Goal: Task Accomplishment & Management: Manage account settings

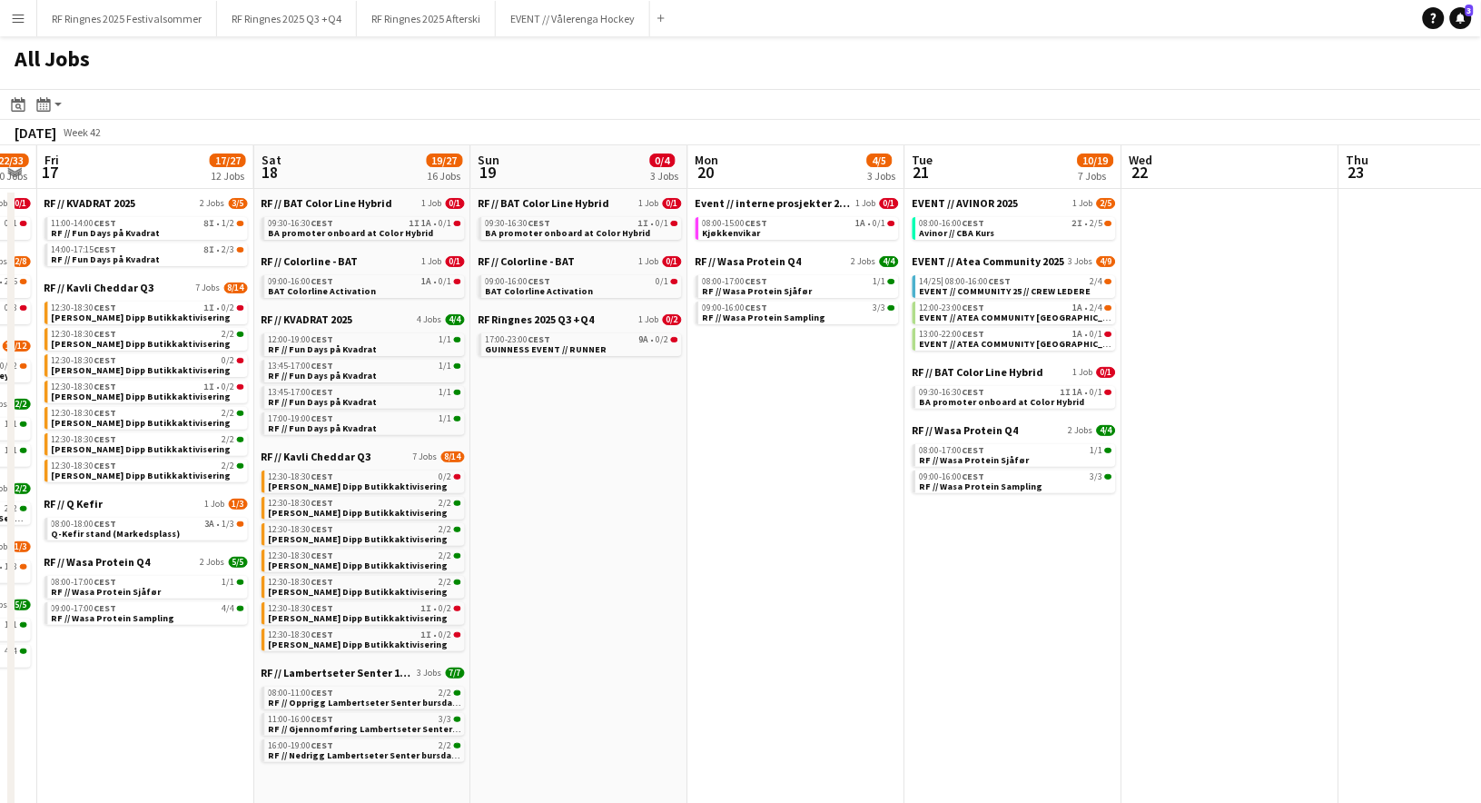
scroll to position [0, 617]
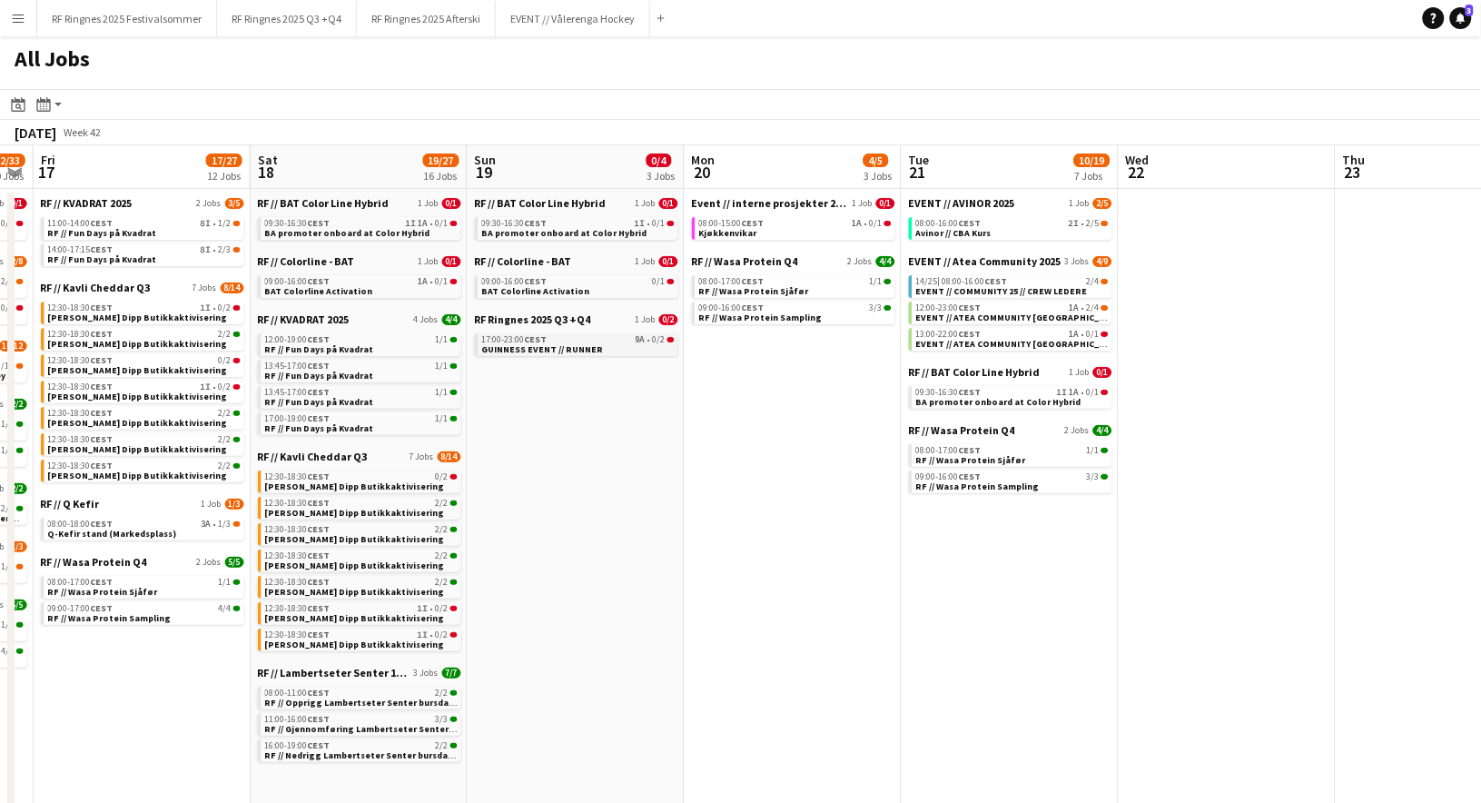
click at [558, 343] on span "GUINNESS EVENT // RUNNER" at bounding box center [543, 349] width 122 height 12
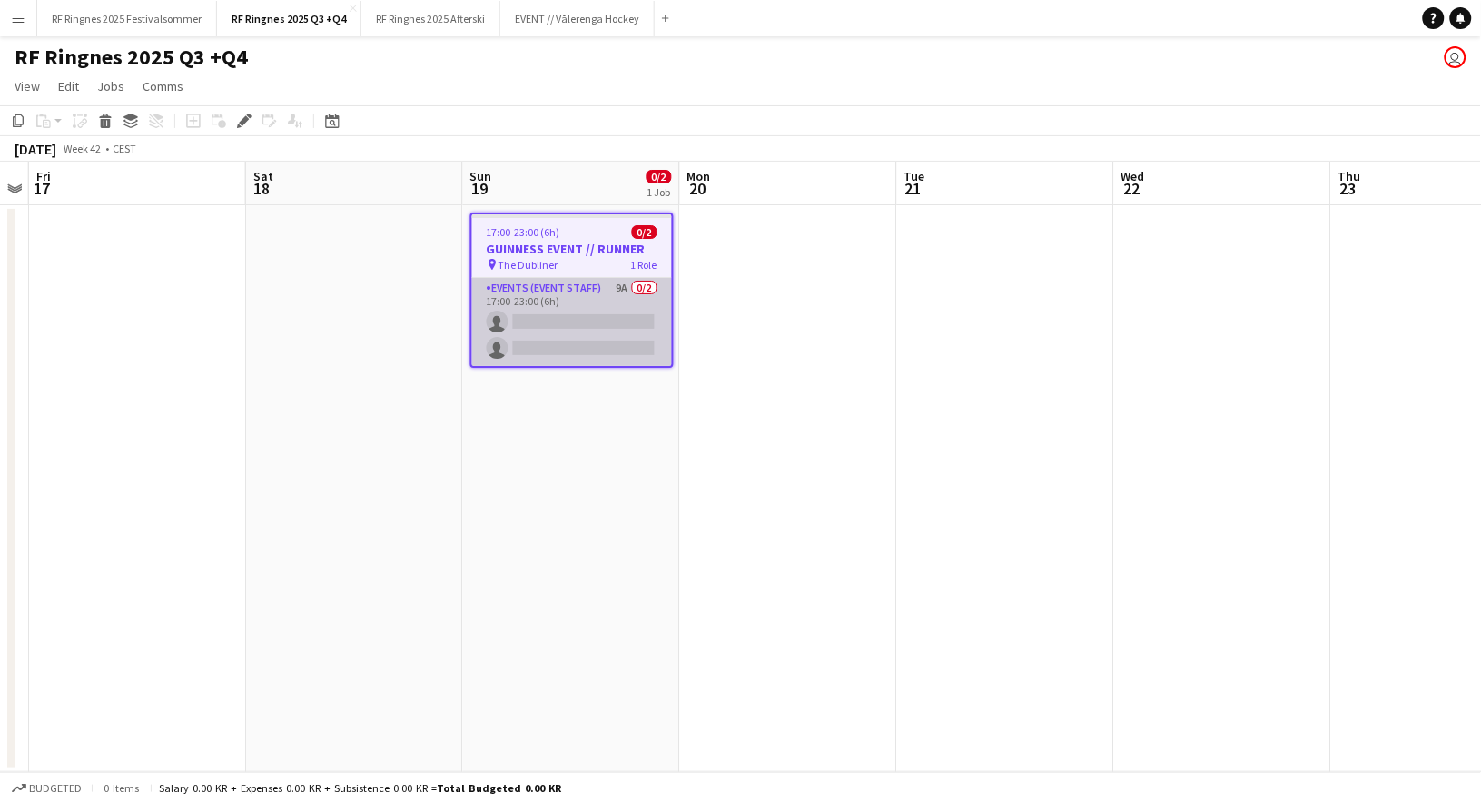
click at [600, 293] on app-card-role "Events (Event Staff) 9A 0/2 17:00-23:00 (6h) single-neutral-actions single-neut…" at bounding box center [572, 322] width 200 height 88
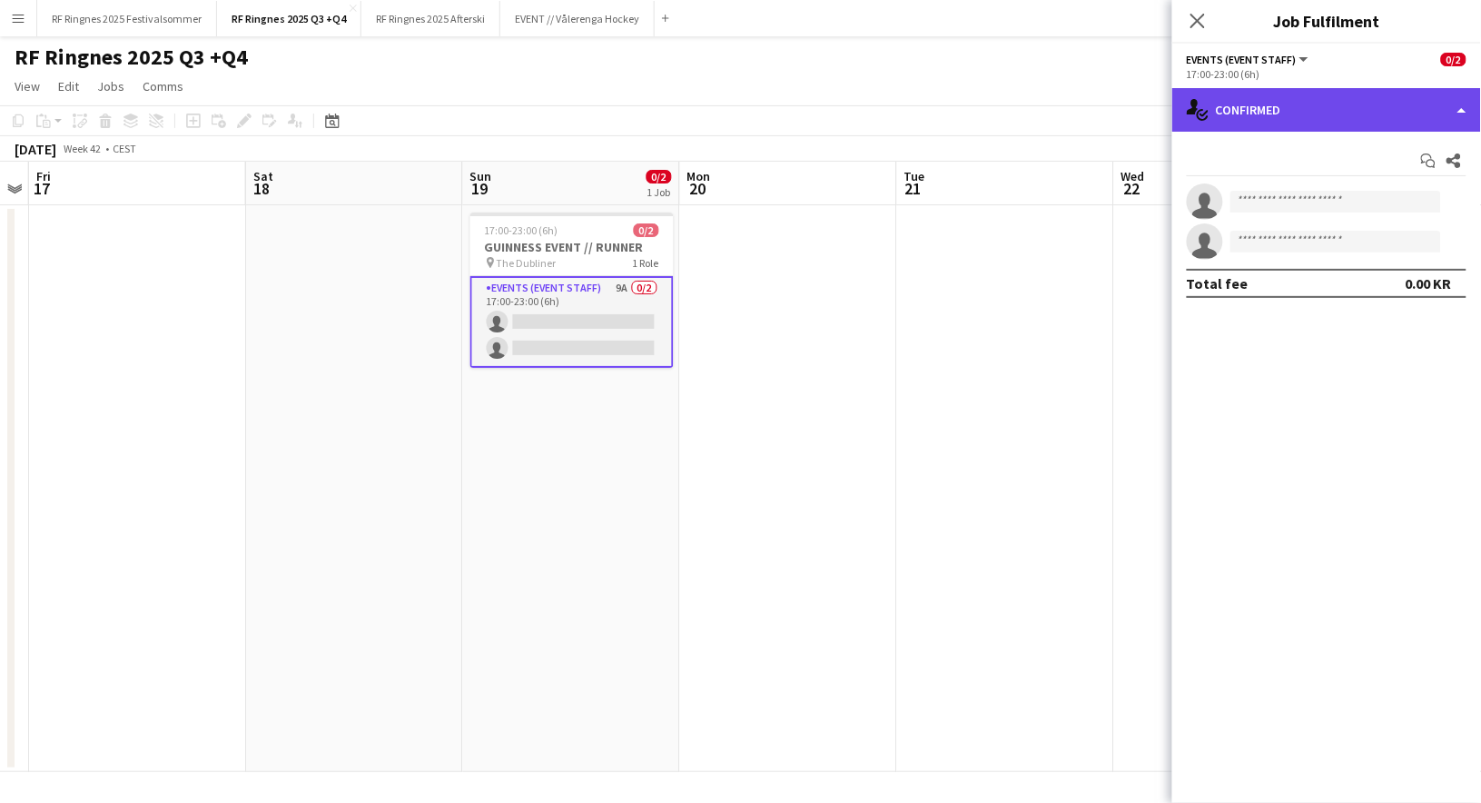
click at [1254, 124] on div "single-neutral-actions-check-2 Confirmed" at bounding box center [1326, 110] width 309 height 44
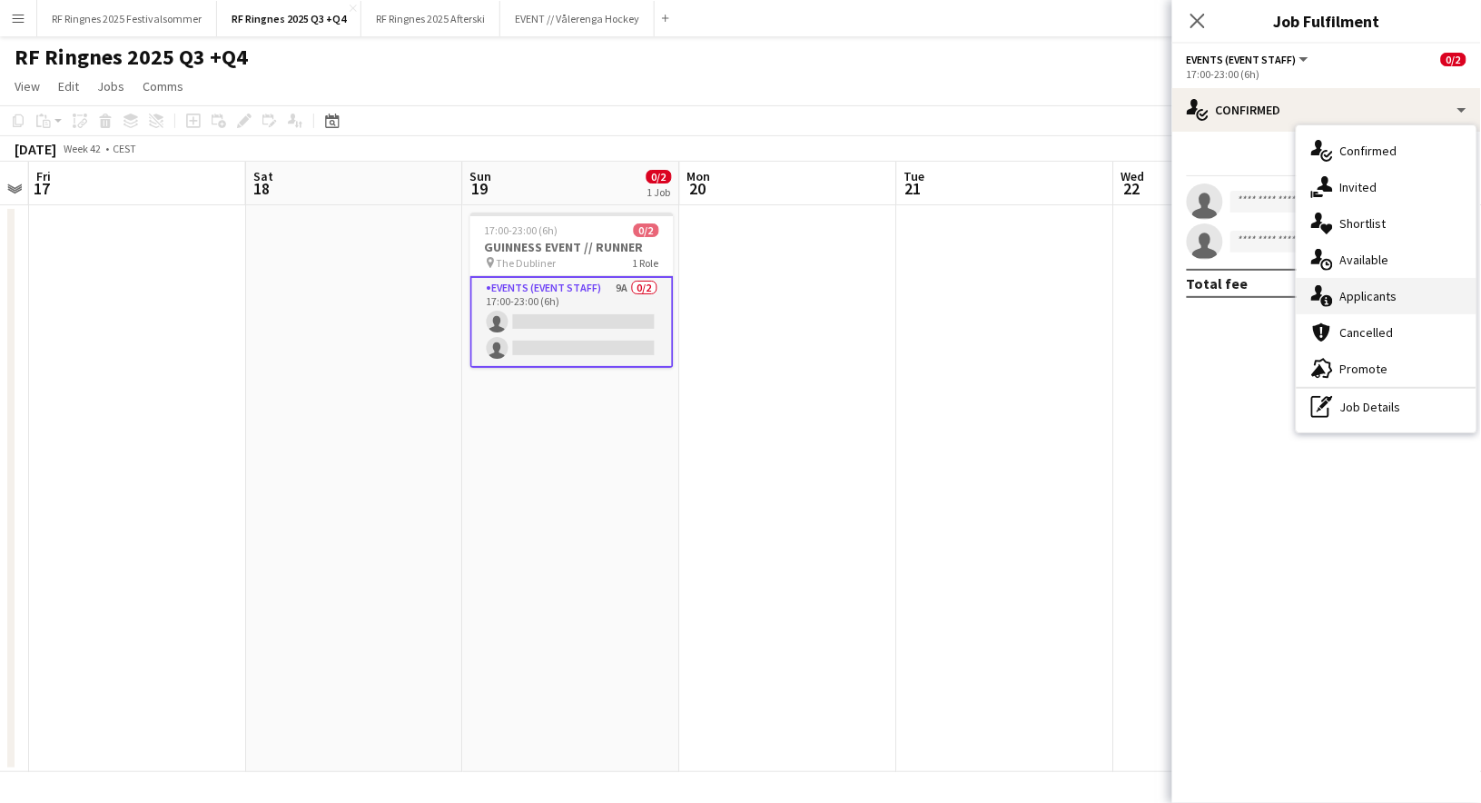
click at [1345, 288] on span "Applicants" at bounding box center [1368, 296] width 57 height 16
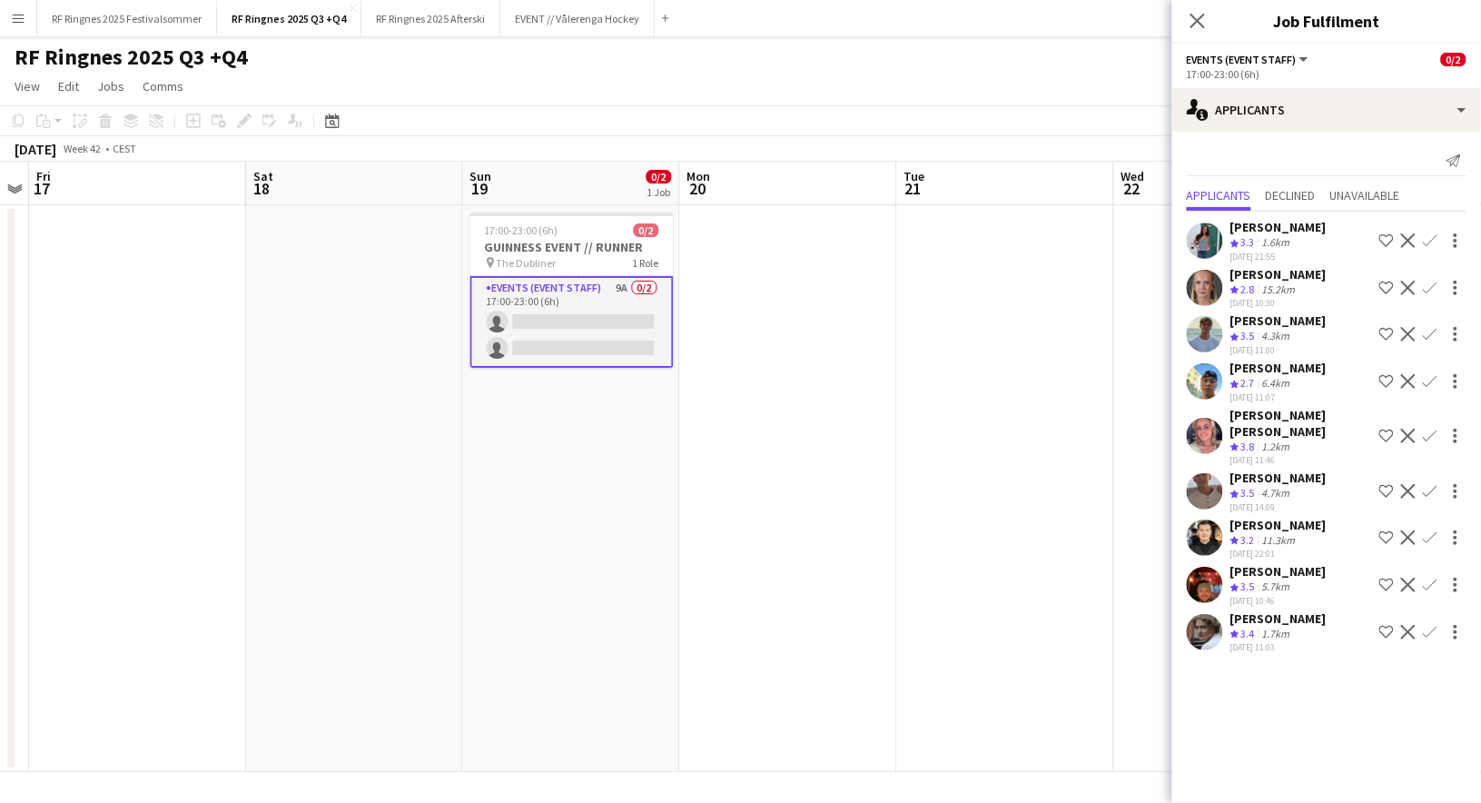
click at [1202, 614] on app-user-avatar at bounding box center [1205, 632] width 36 height 36
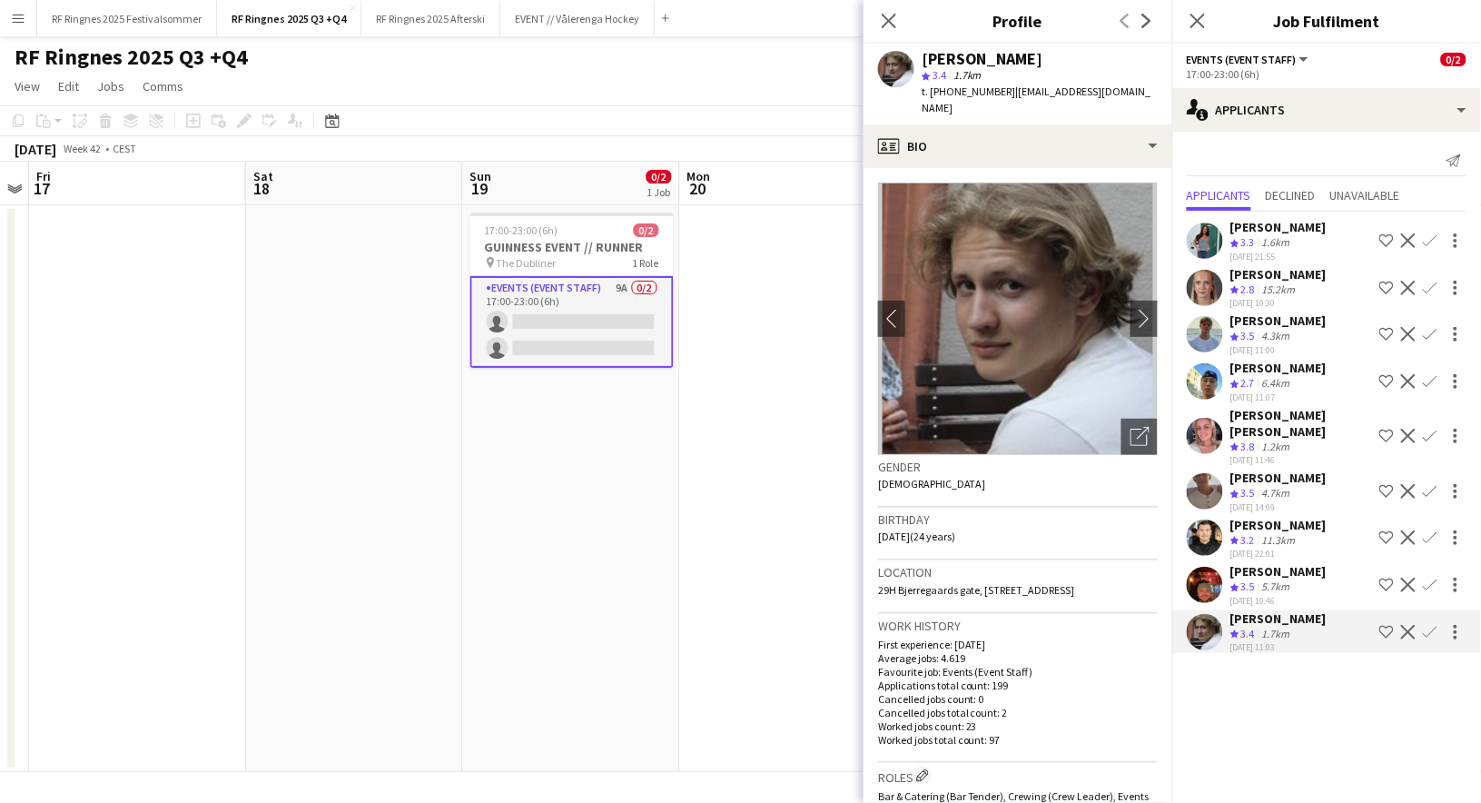
click at [1205, 567] on app-user-avatar at bounding box center [1205, 585] width 36 height 36
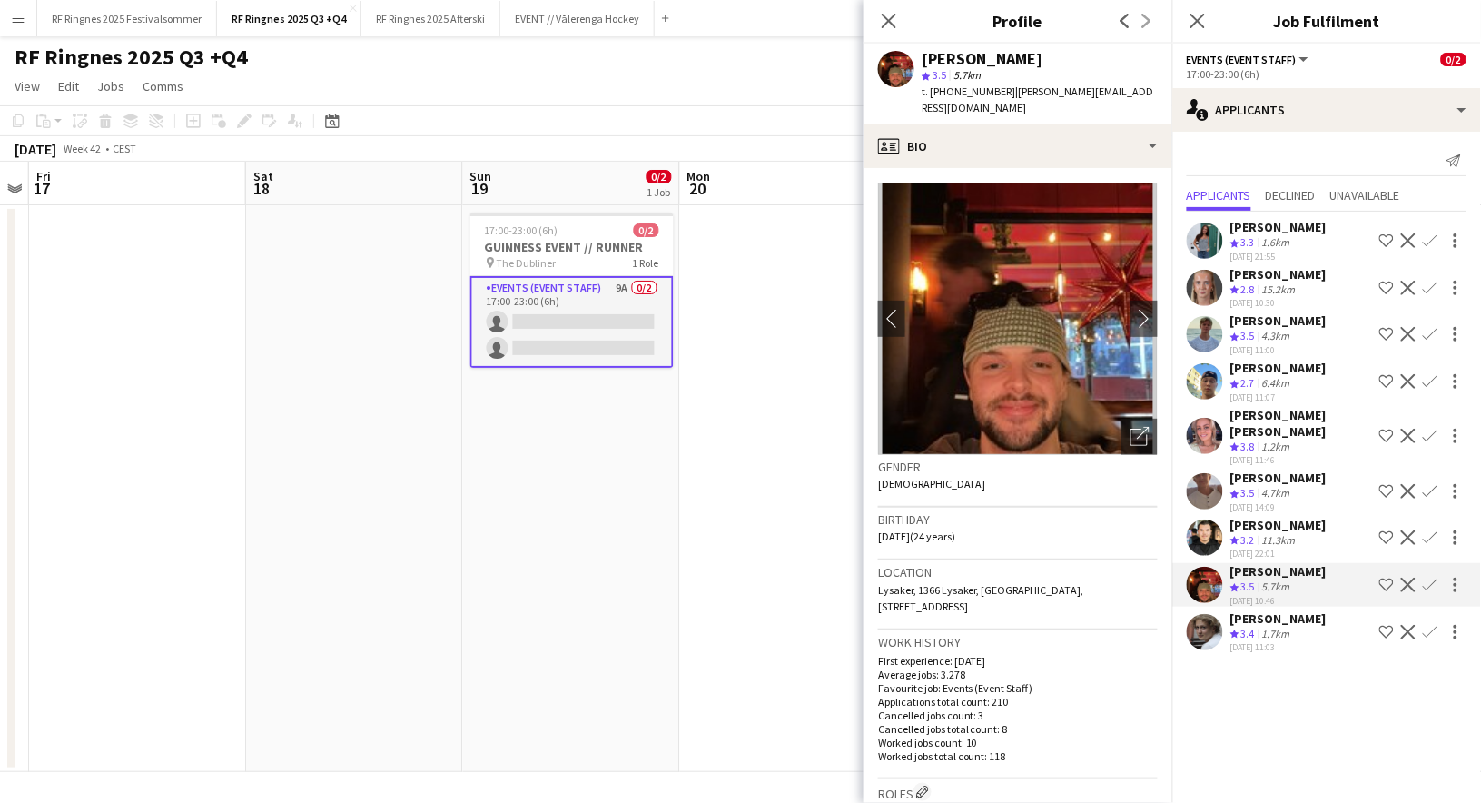
click at [1200, 519] on app-user-avatar at bounding box center [1205, 537] width 36 height 36
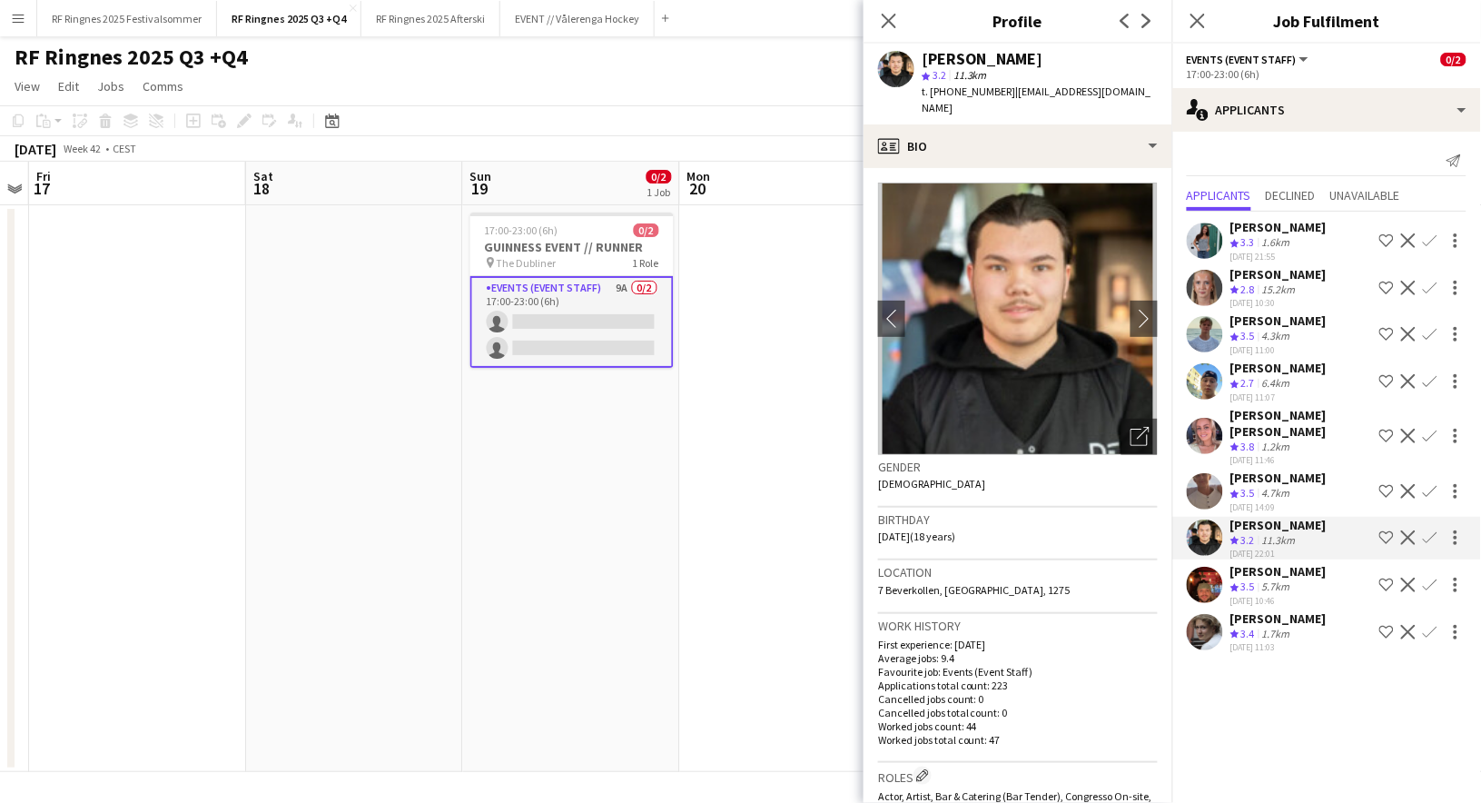
click at [1205, 473] on app-user-avatar at bounding box center [1205, 491] width 36 height 36
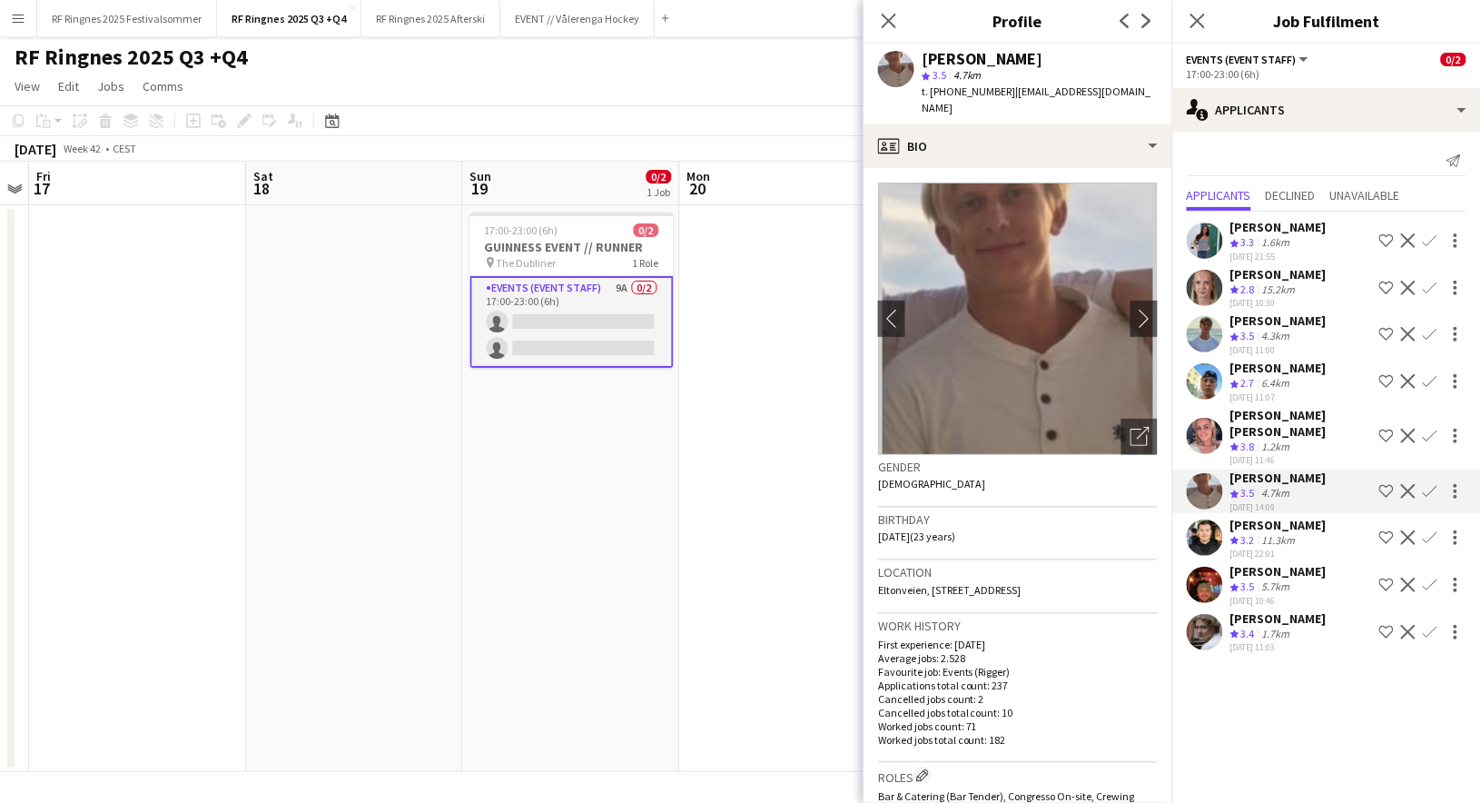
click at [1210, 418] on app-user-avatar at bounding box center [1205, 436] width 36 height 36
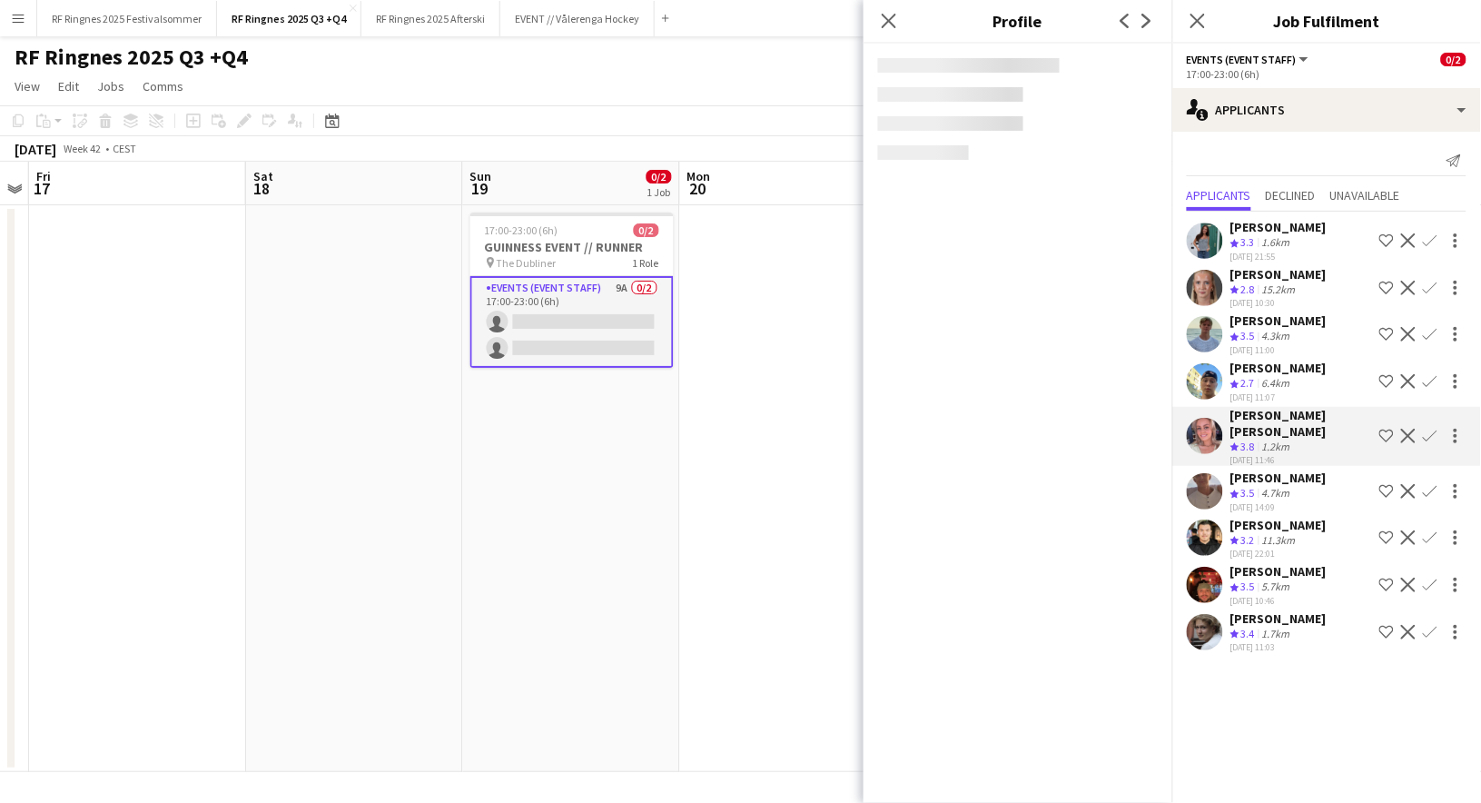
click at [1210, 363] on app-user-avatar at bounding box center [1205, 381] width 36 height 36
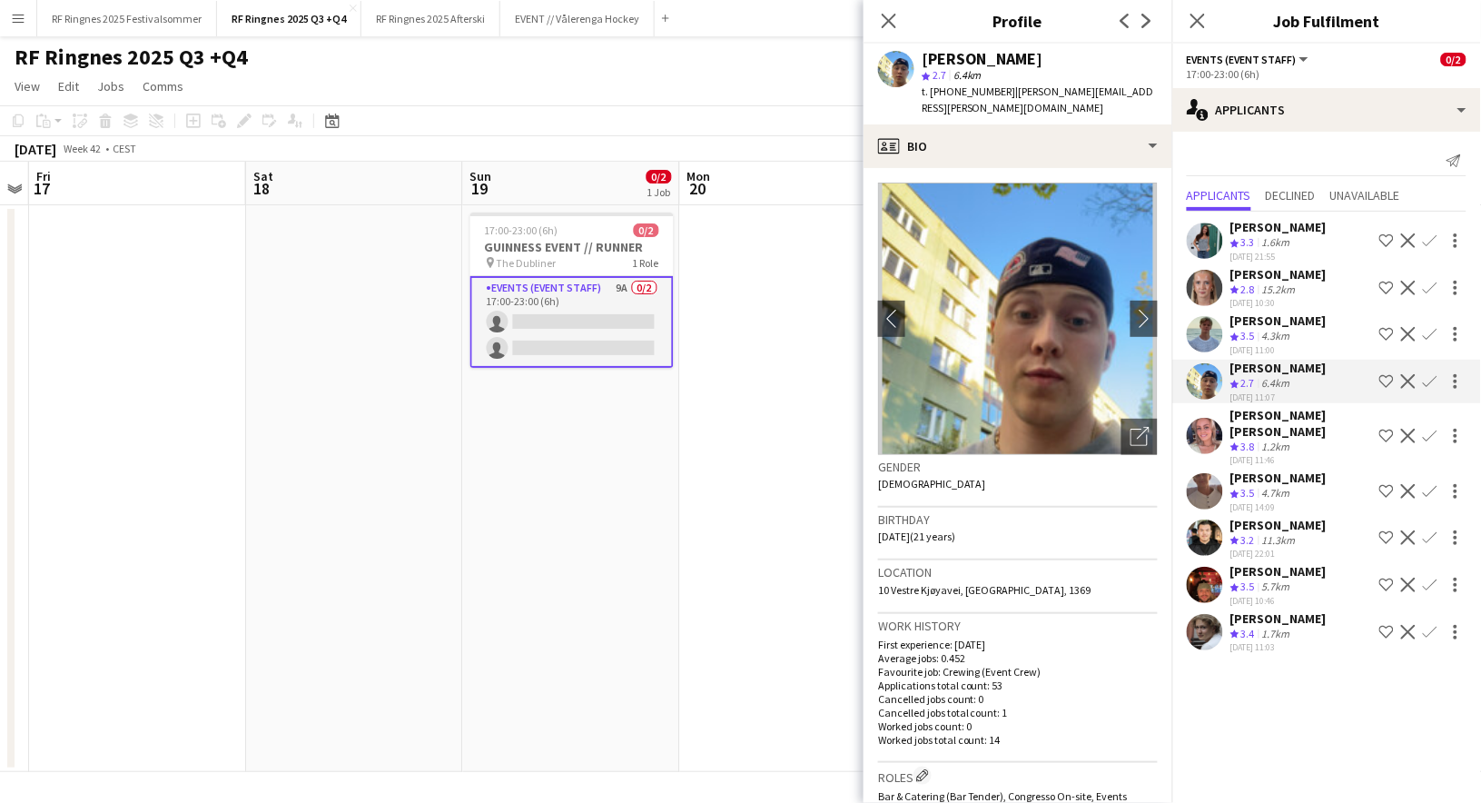
click at [1209, 316] on app-user-avatar at bounding box center [1205, 334] width 36 height 36
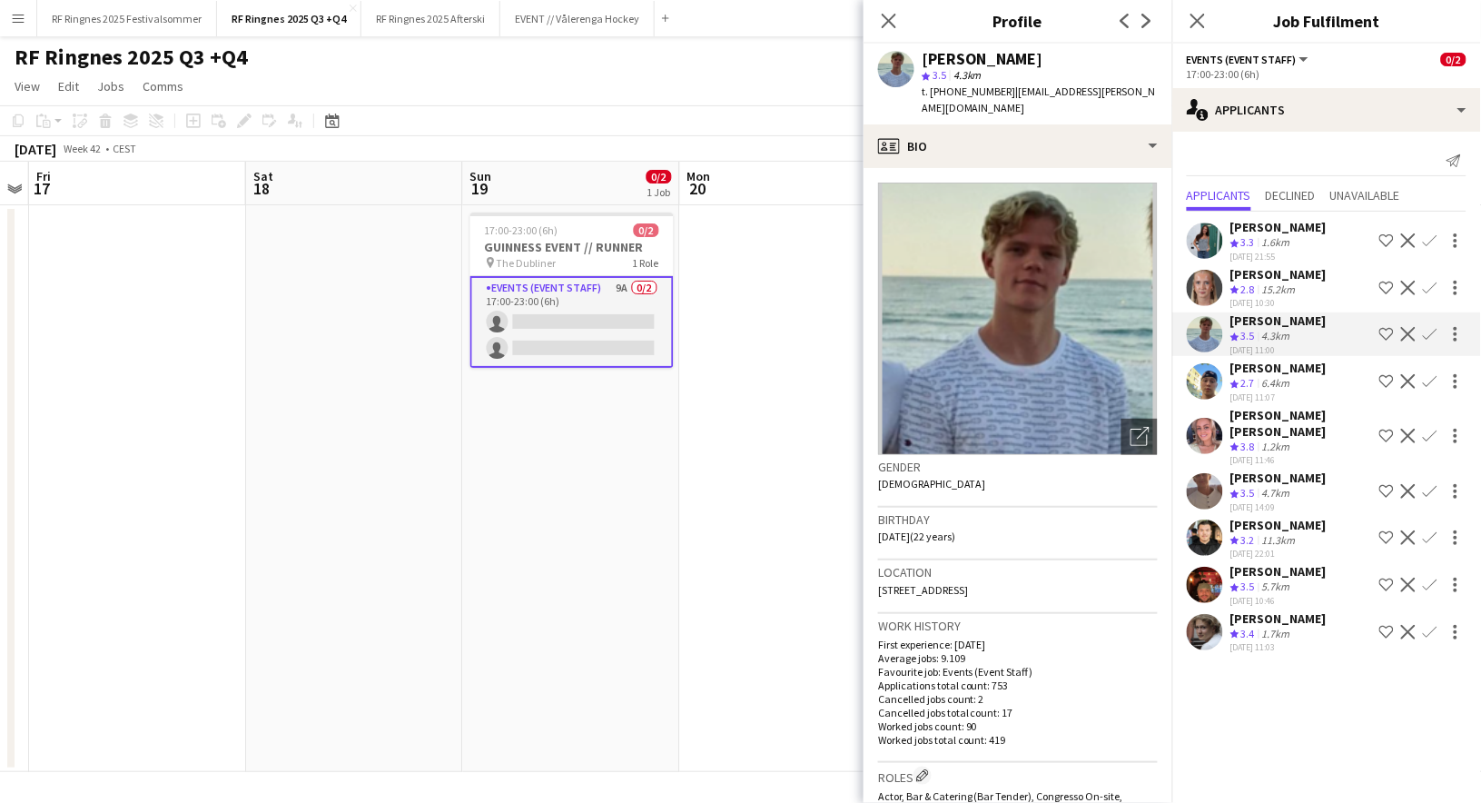
click at [1207, 283] on app-user-avatar at bounding box center [1205, 288] width 36 height 36
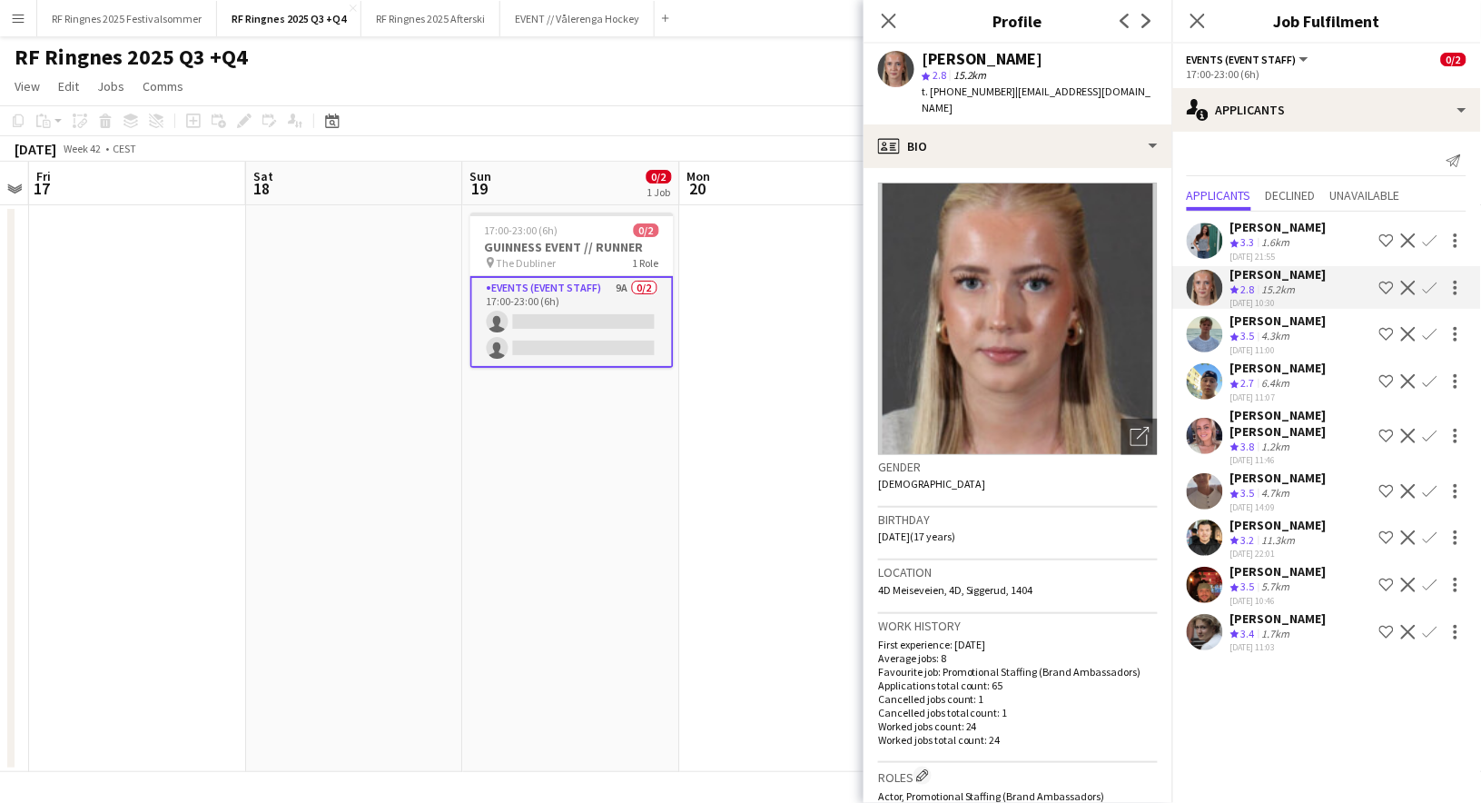
click at [1207, 241] on app-user-avatar at bounding box center [1205, 240] width 36 height 36
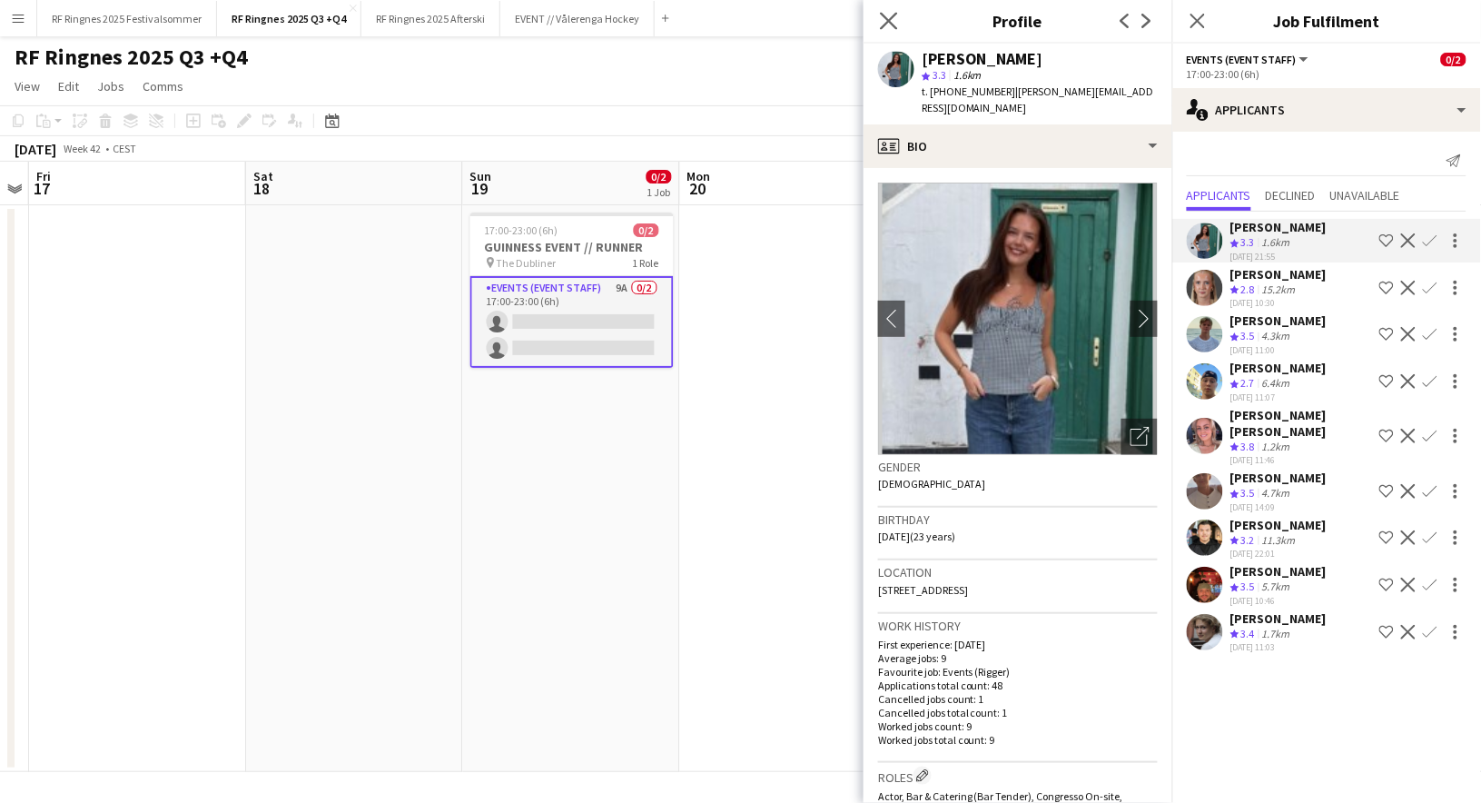
click at [897, 32] on app-icon "Close pop-in" at bounding box center [889, 21] width 26 height 26
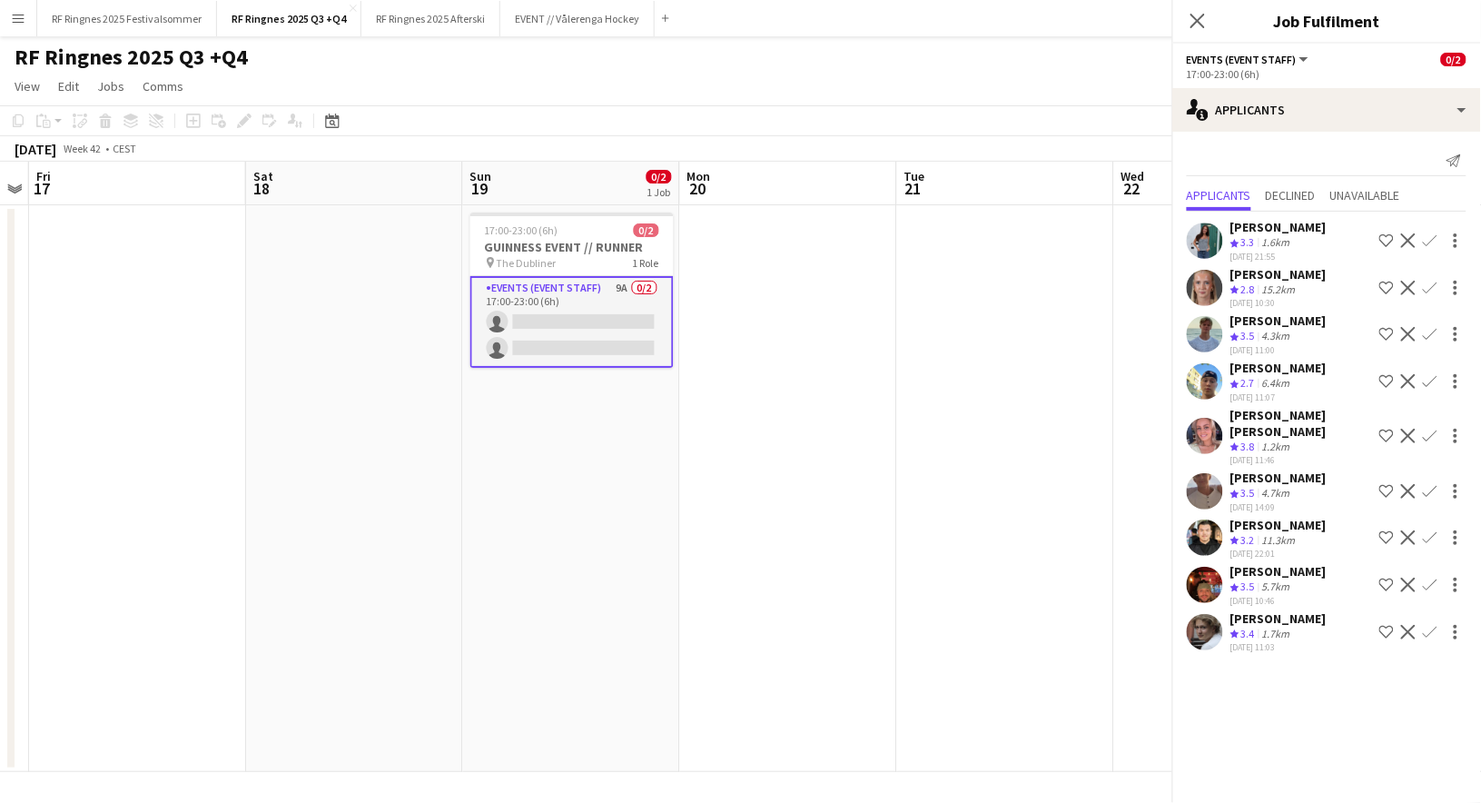
click at [887, 76] on app-page-menu "View Day view expanded Day view collapsed Month view Date picker Jump to [DATE]…" at bounding box center [740, 88] width 1481 height 35
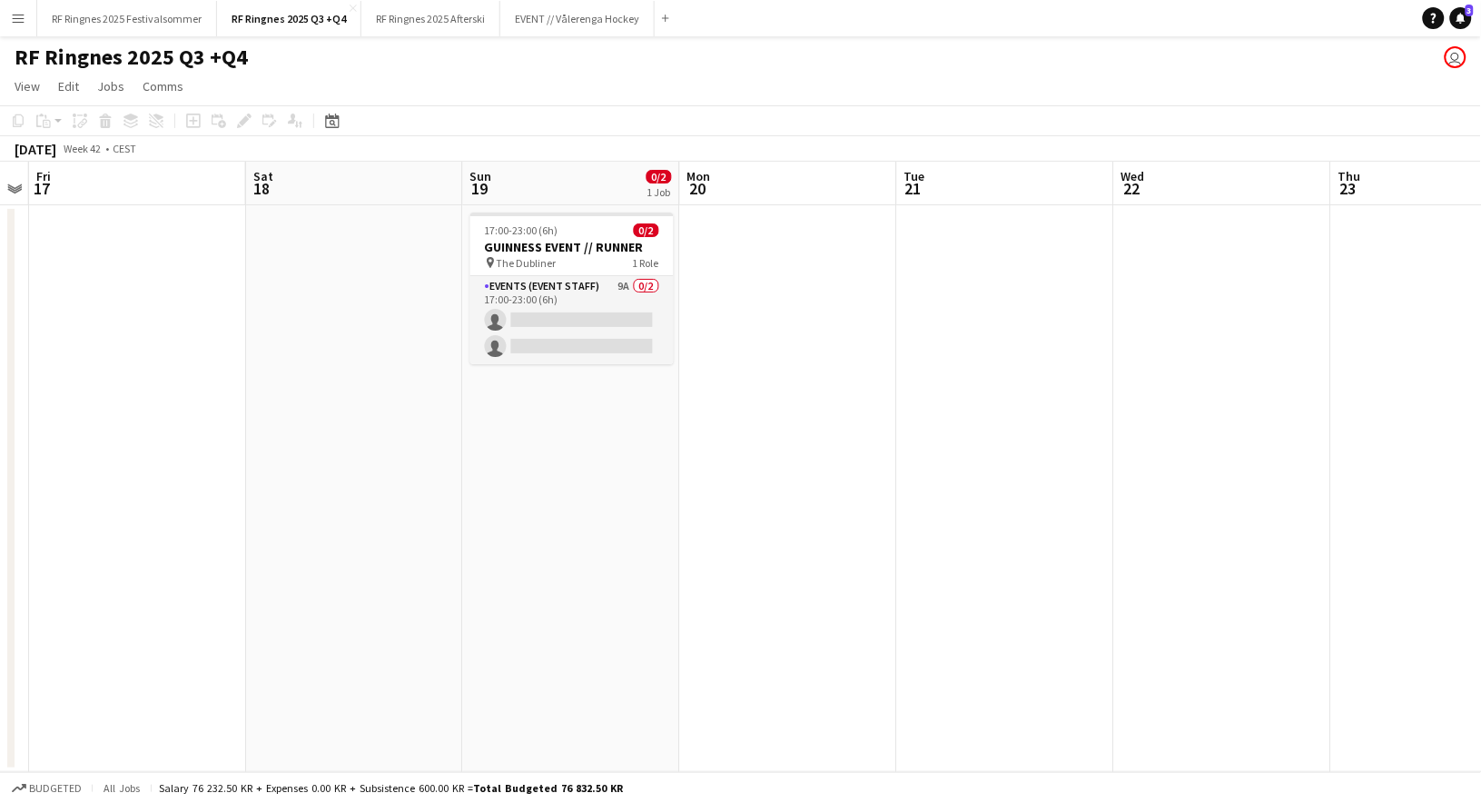
click at [961, 282] on app-date-cell at bounding box center [1005, 488] width 217 height 567
